Goal: Subscribe to service/newsletter

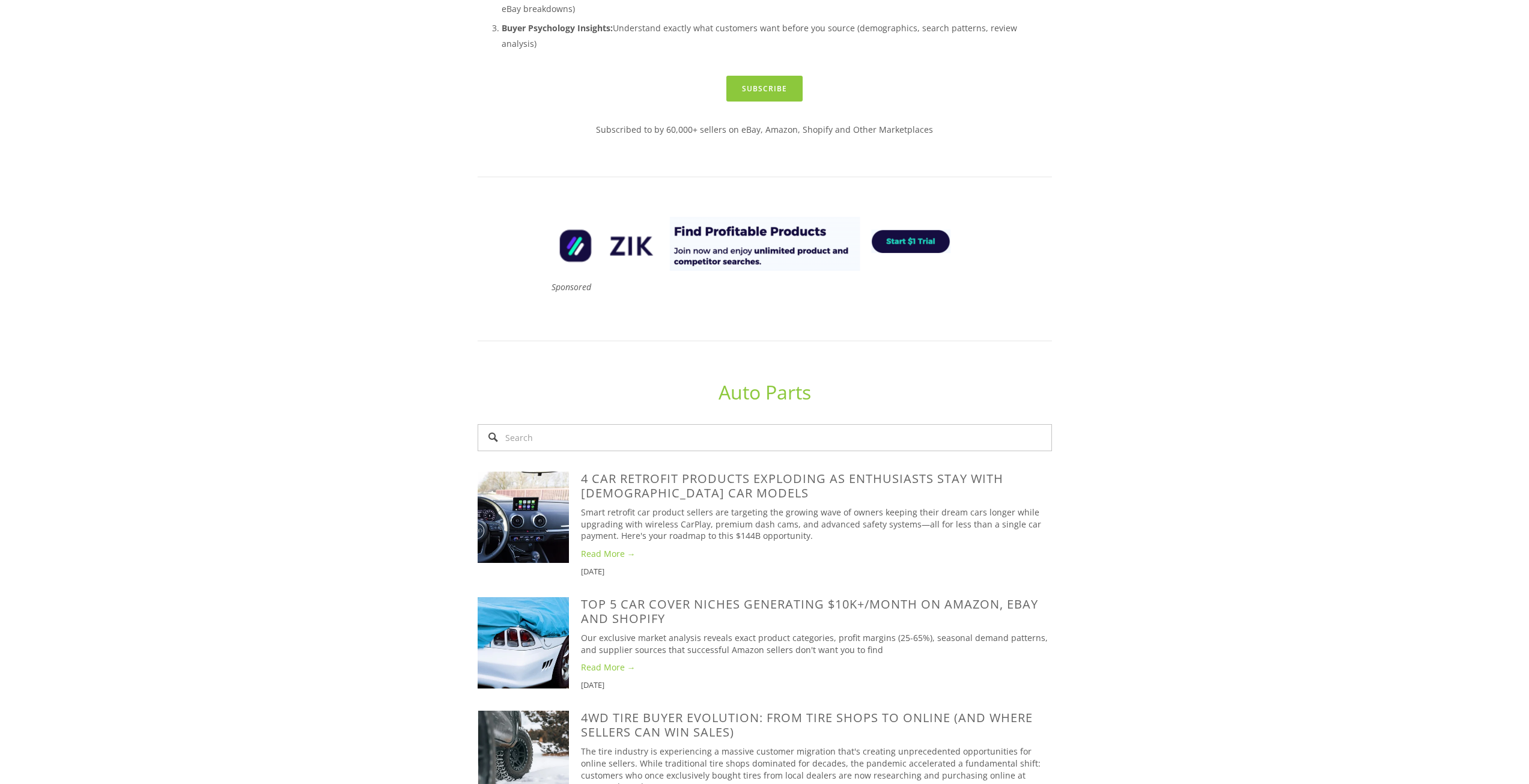
scroll to position [601, 0]
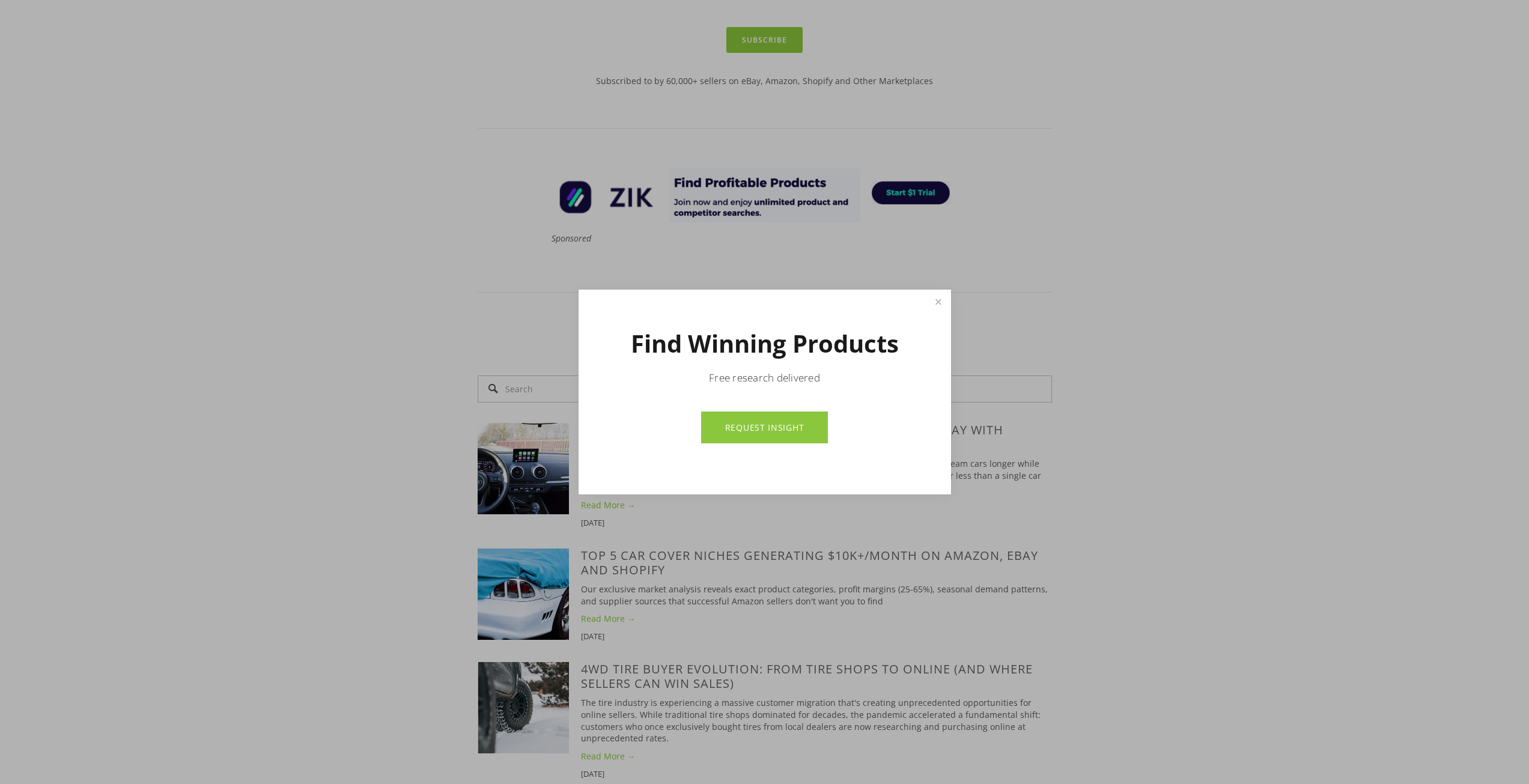
drag, startPoint x: 938, startPoint y: 304, endPoint x: 931, endPoint y: 307, distance: 7.6
click at [938, 304] on link "Close" at bounding box center [938, 302] width 21 height 21
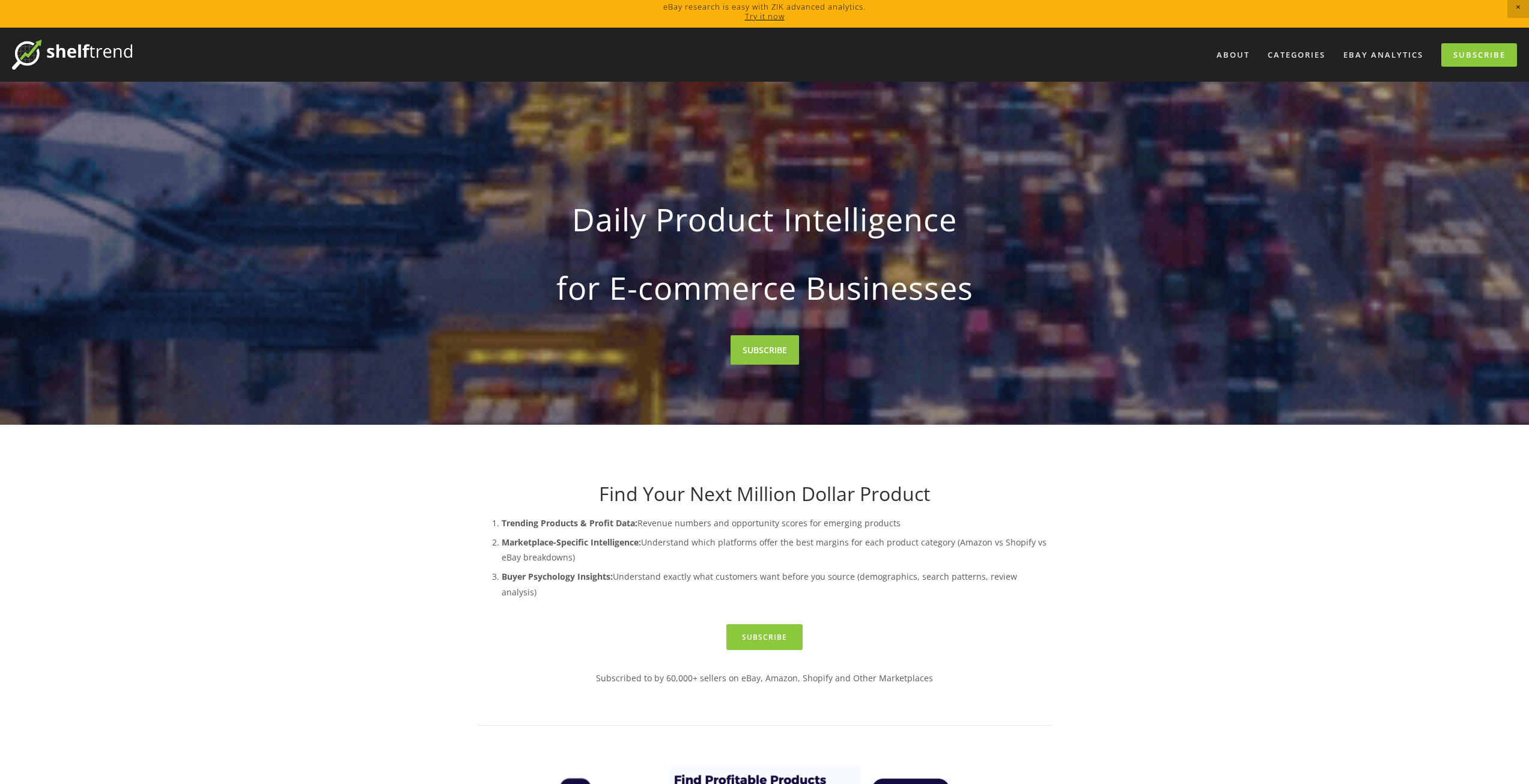
scroll to position [0, 0]
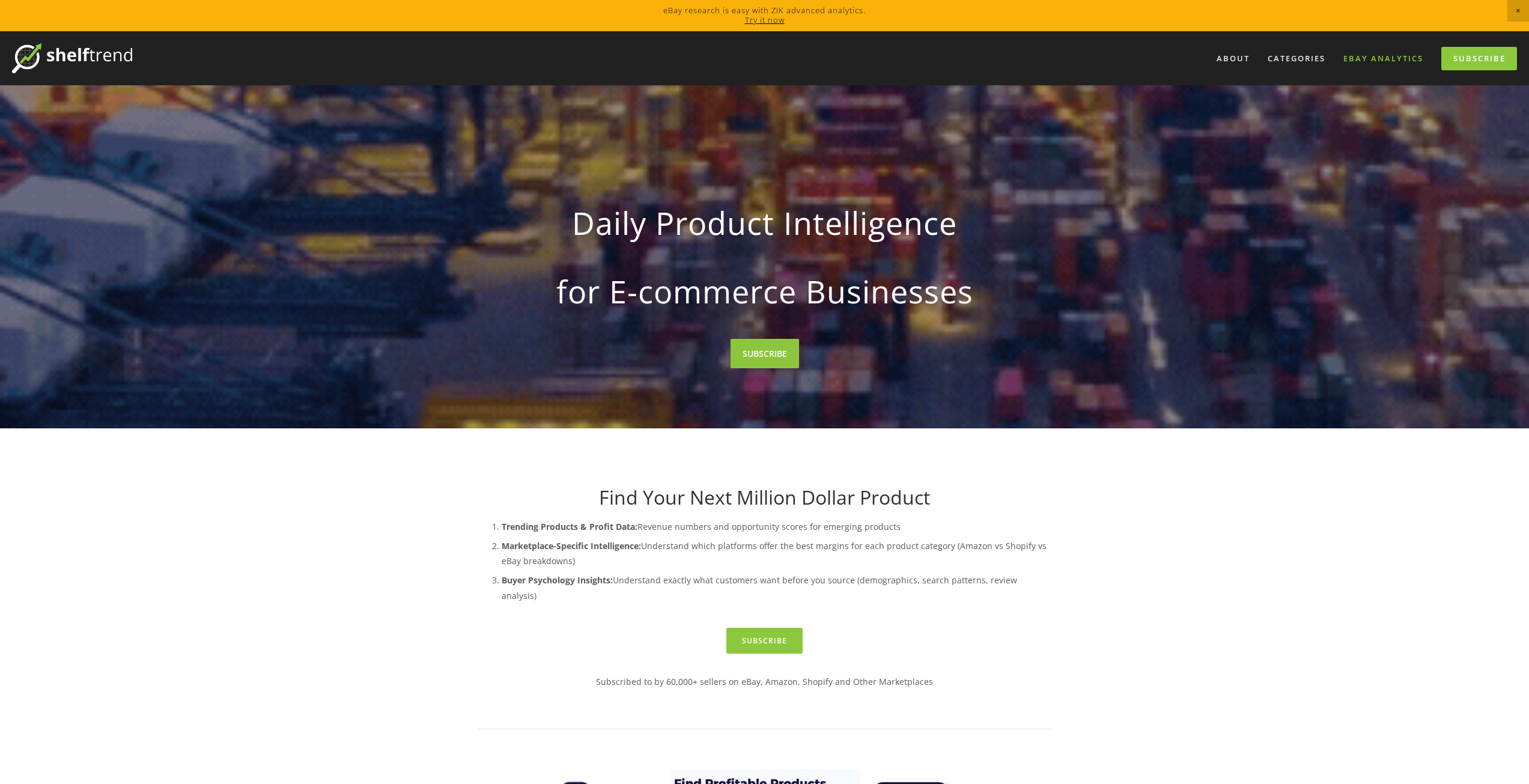
click at [1380, 63] on link "eBay Analytics" at bounding box center [1384, 58] width 96 height 20
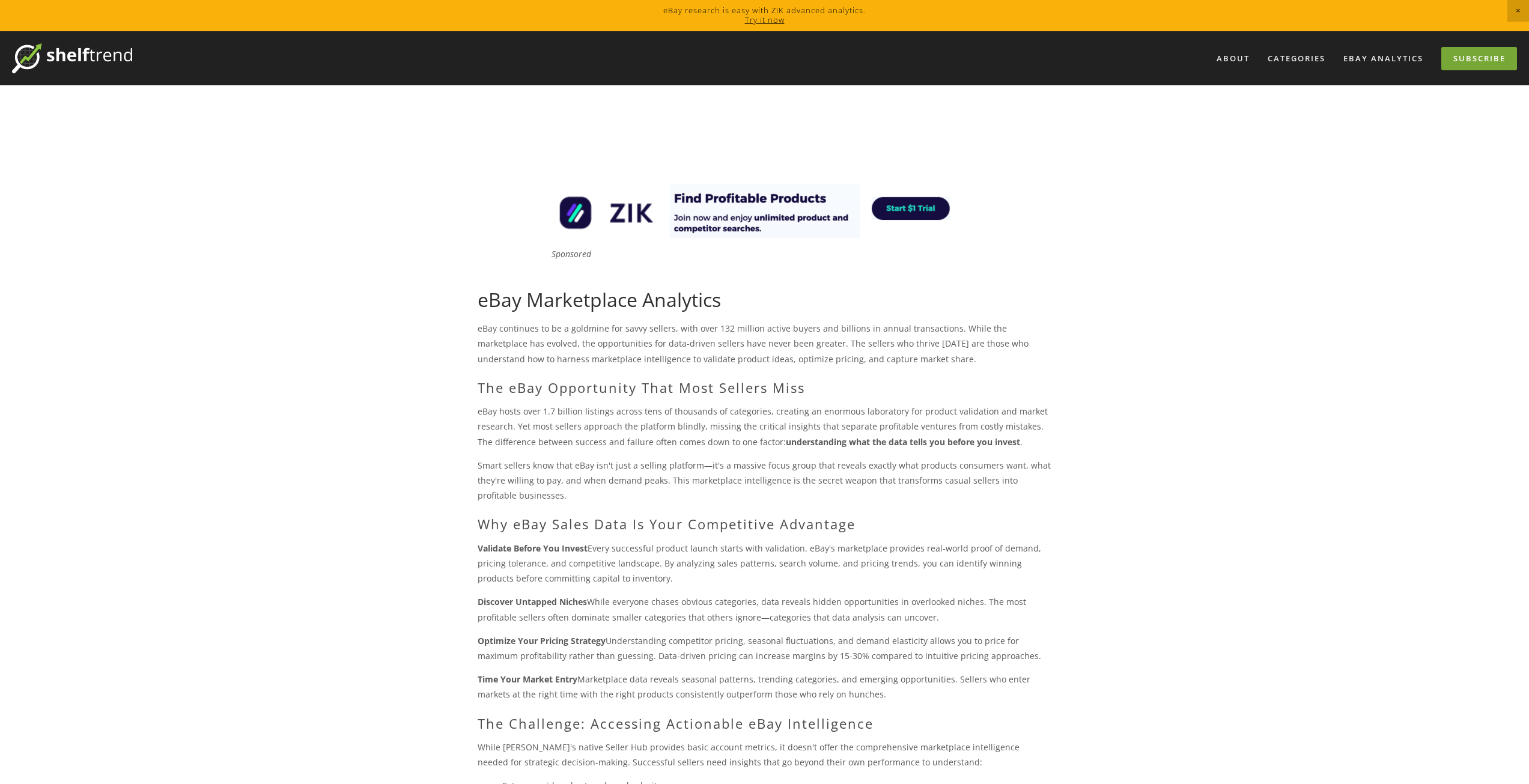
click at [1481, 63] on link "Subscribe" at bounding box center [1479, 59] width 76 height 23
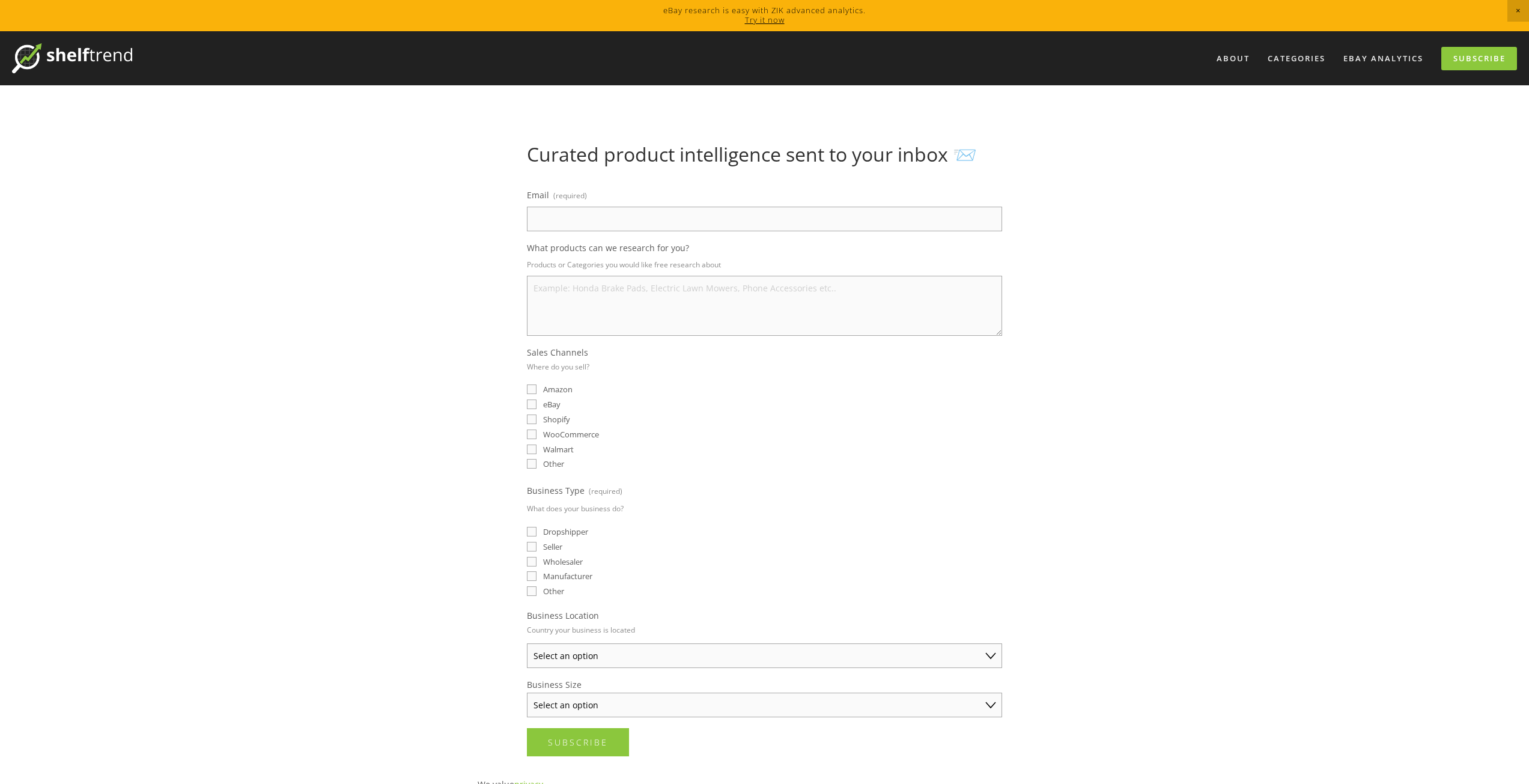
click at [564, 225] on input "Email (required)" at bounding box center [765, 219] width 475 height 25
type input "[EMAIL_ADDRESS][DOMAIN_NAME]"
type textarea "top 20% of best selling products"
click at [531, 404] on input "eBay" at bounding box center [532, 404] width 10 height 10
checkbox input "true"
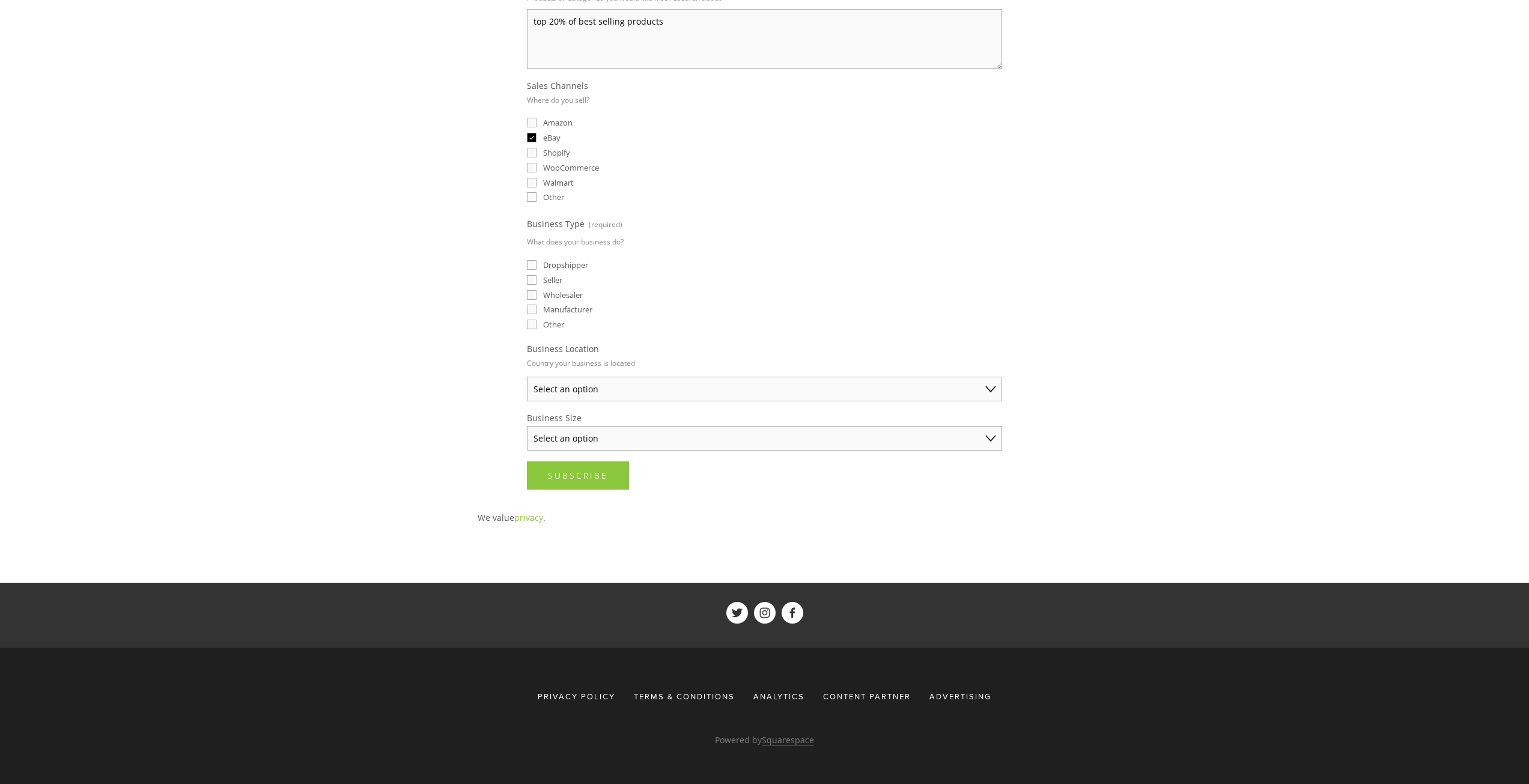
scroll to position [269, 0]
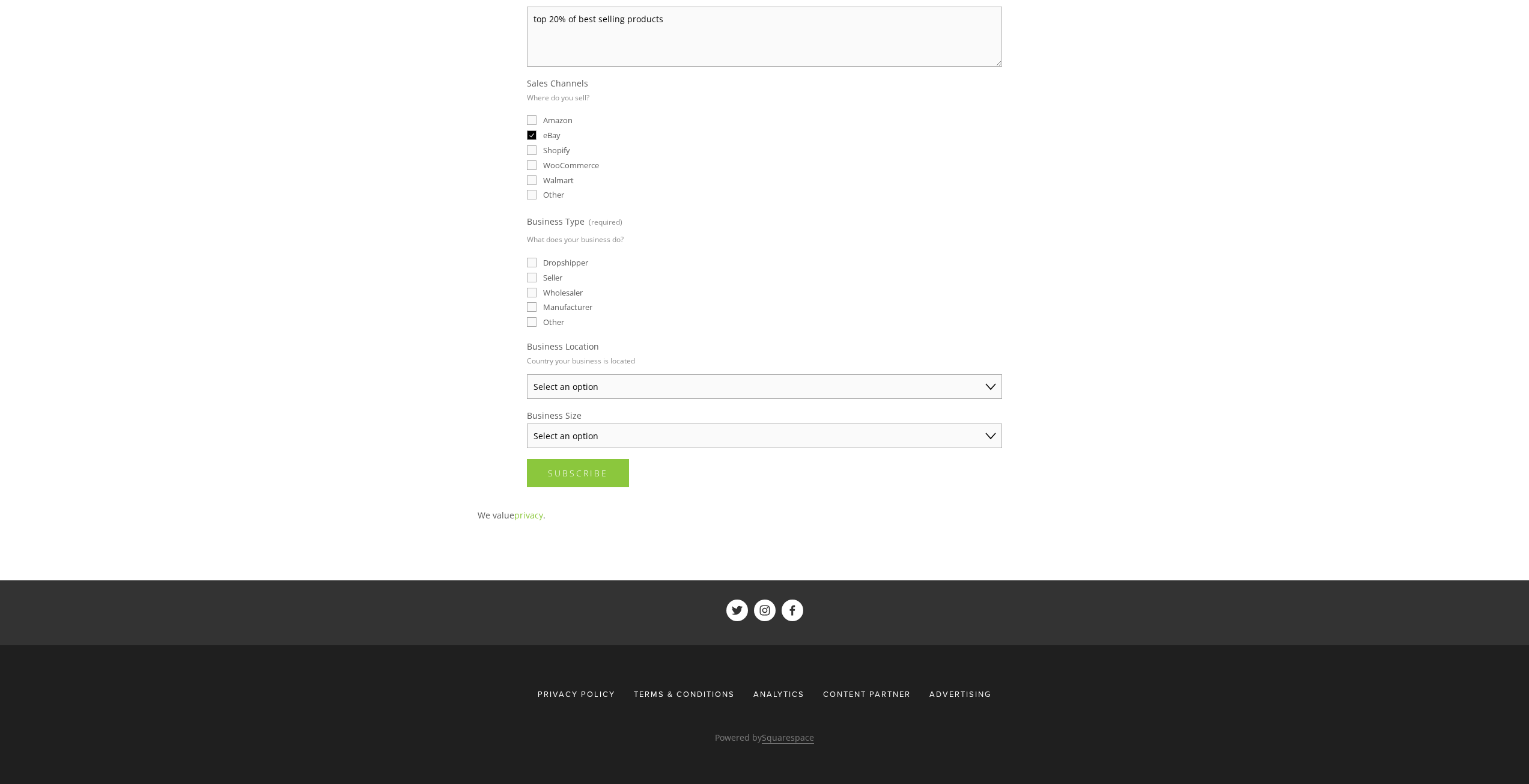
click at [532, 265] on input "Dropshipper" at bounding box center [532, 262] width 10 height 10
checkbox input "true"
click at [569, 394] on select "Select an option [GEOGRAPHIC_DATA] [GEOGRAPHIC_DATA] [GEOGRAPHIC_DATA] [GEOGRAP…" at bounding box center [765, 386] width 475 height 25
select select "[GEOGRAPHIC_DATA]"
click at [527, 374] on select "Select an option [GEOGRAPHIC_DATA] [GEOGRAPHIC_DATA] [GEOGRAPHIC_DATA] [GEOGRAP…" at bounding box center [765, 386] width 475 height 25
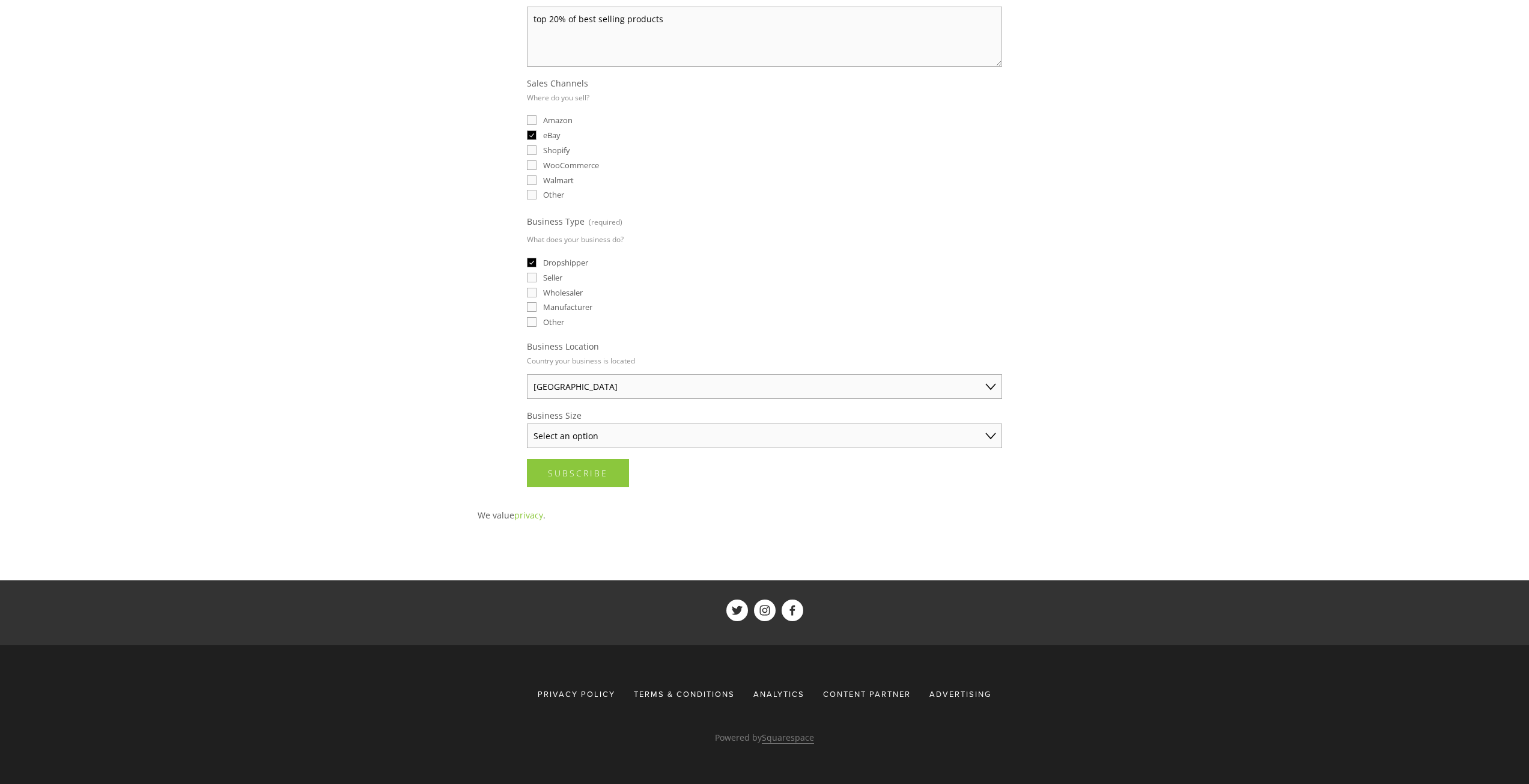
click at [573, 432] on select "Select an option Solo Merchant (under $50K annual sales) Small Business ($50K -…" at bounding box center [765, 436] width 475 height 25
select select "Solo Merchant (under $50K annual sales)"
click at [527, 424] on select "Select an option Solo Merchant (under $50K annual sales) Small Business ($50K -…" at bounding box center [765, 436] width 475 height 25
click at [575, 478] on span "Subscribe" at bounding box center [577, 473] width 60 height 12
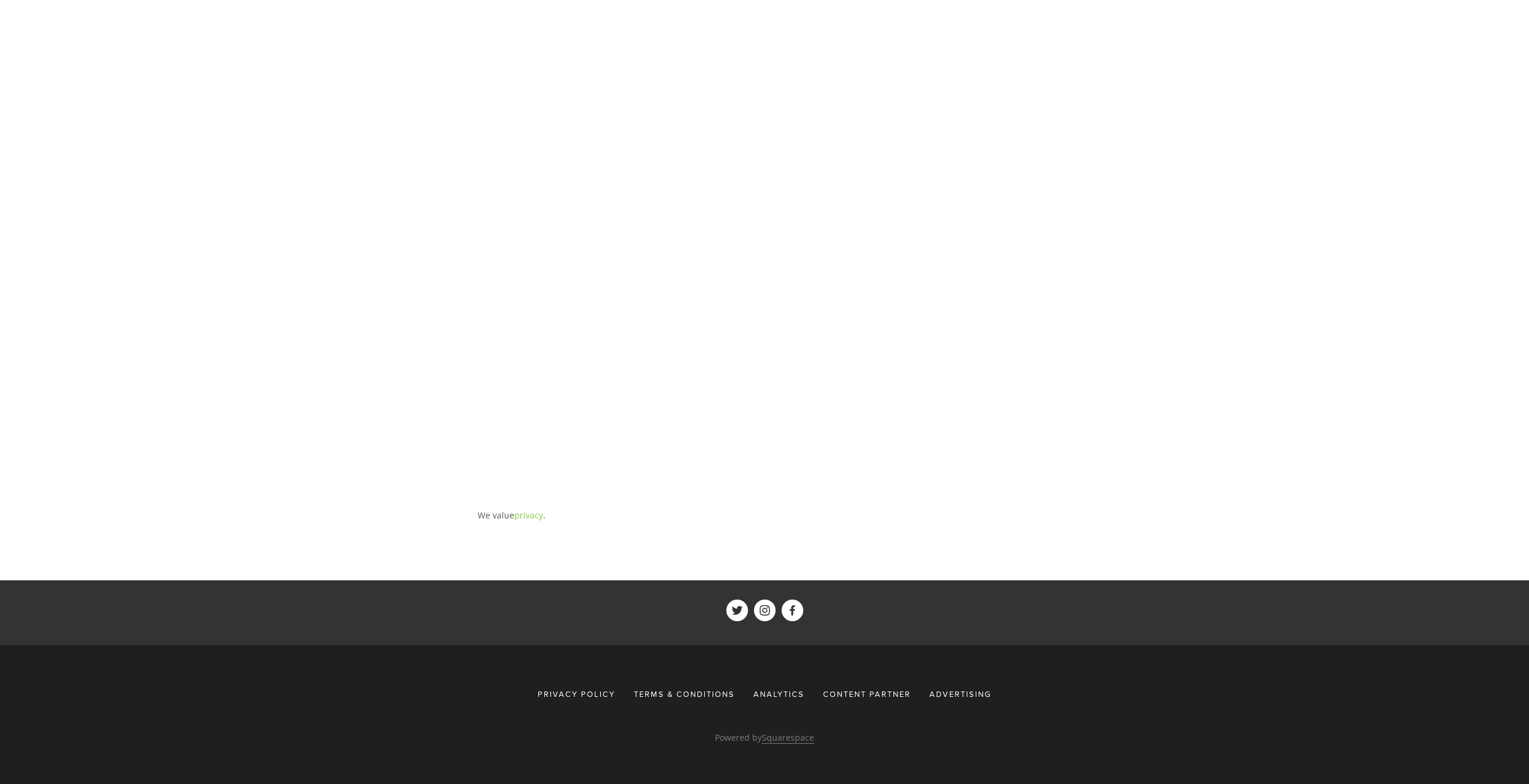
scroll to position [0, 0]
